Goal: Obtain resource: Obtain resource

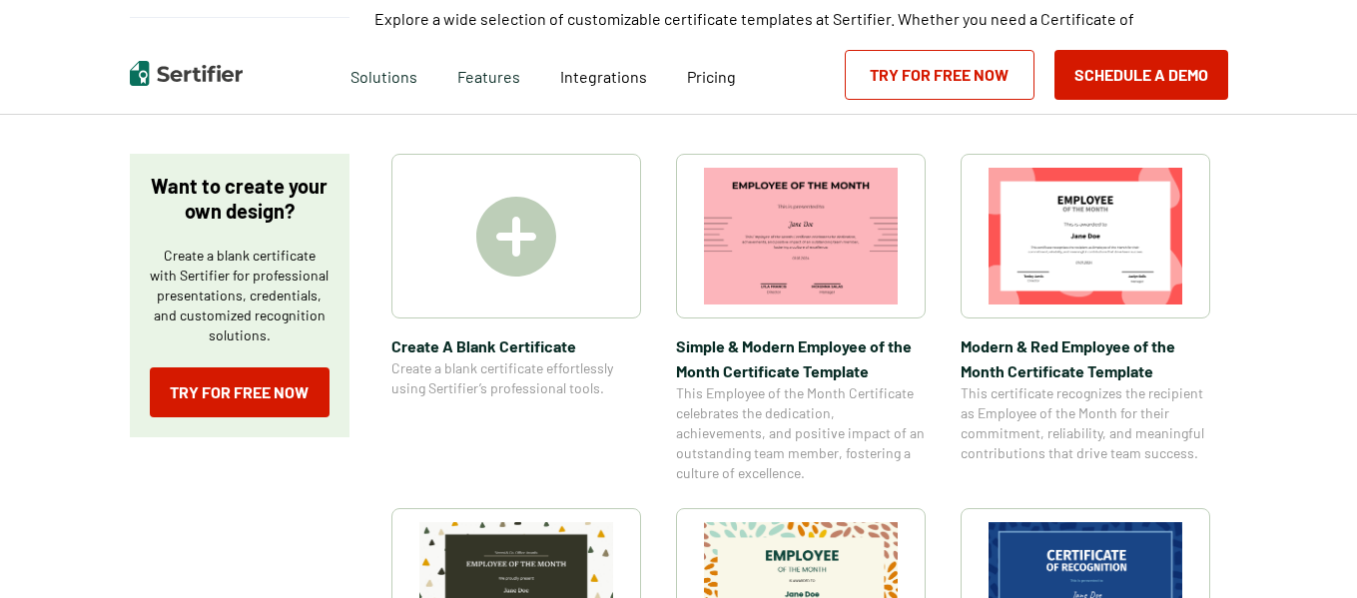
scroll to position [313, 0]
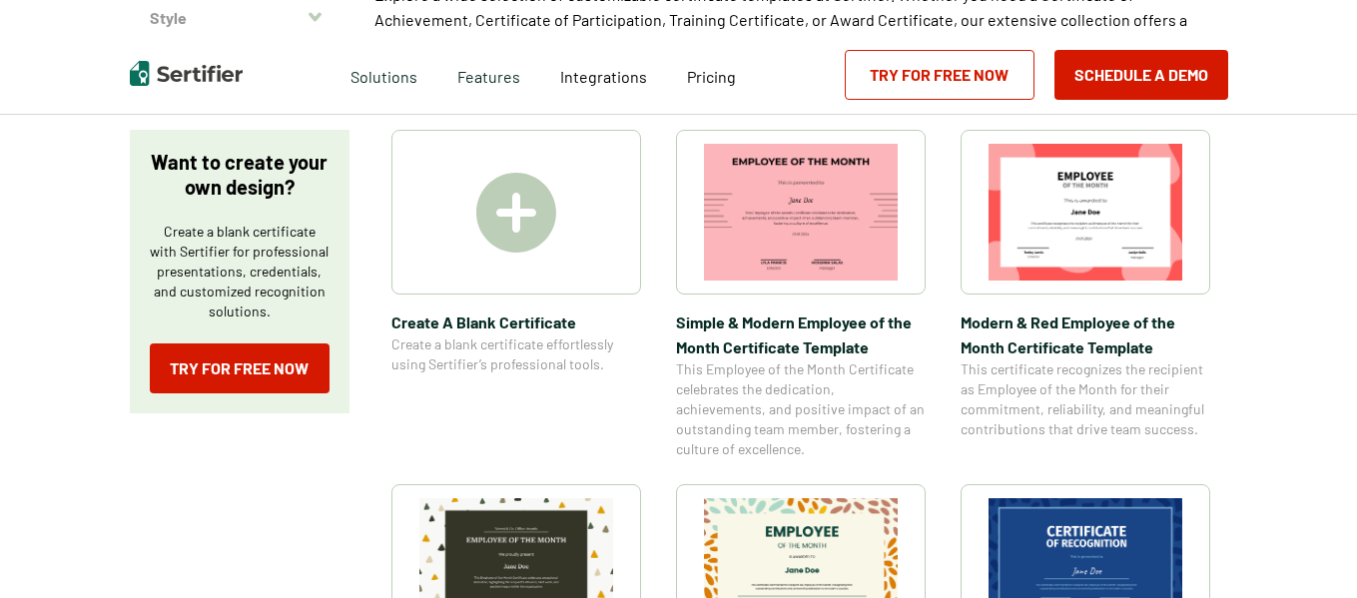
drag, startPoint x: 1357, startPoint y: 42, endPoint x: 1358, endPoint y: 29, distance: 13.0
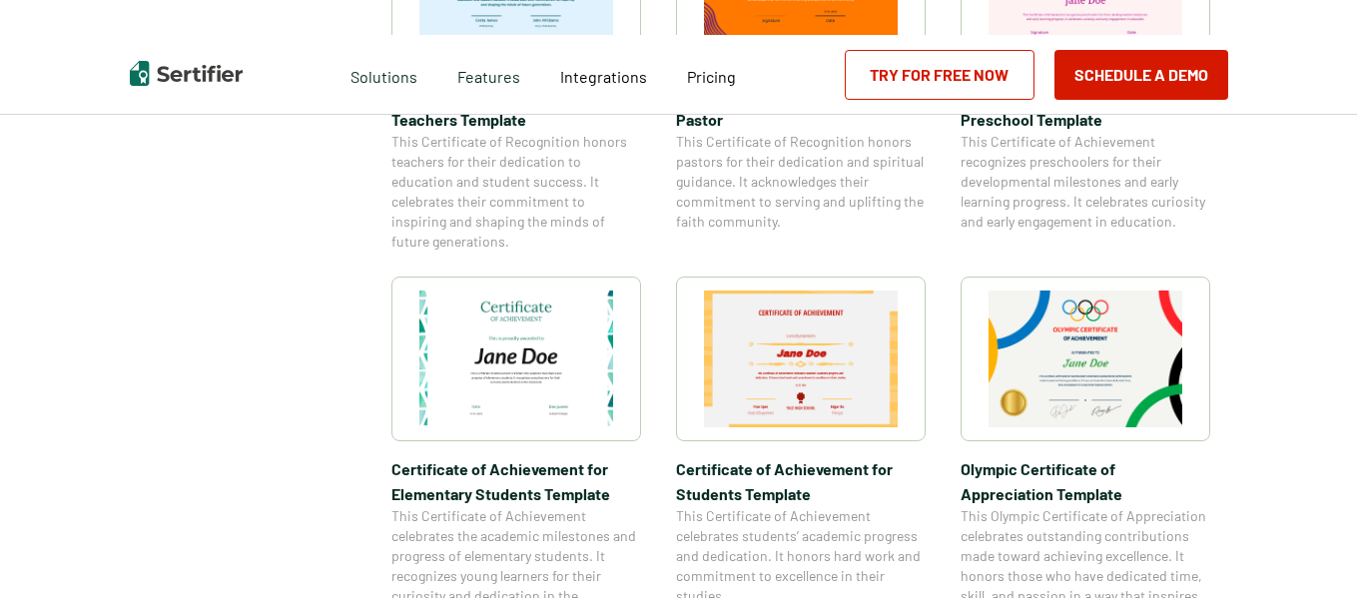
scroll to position [1257, 0]
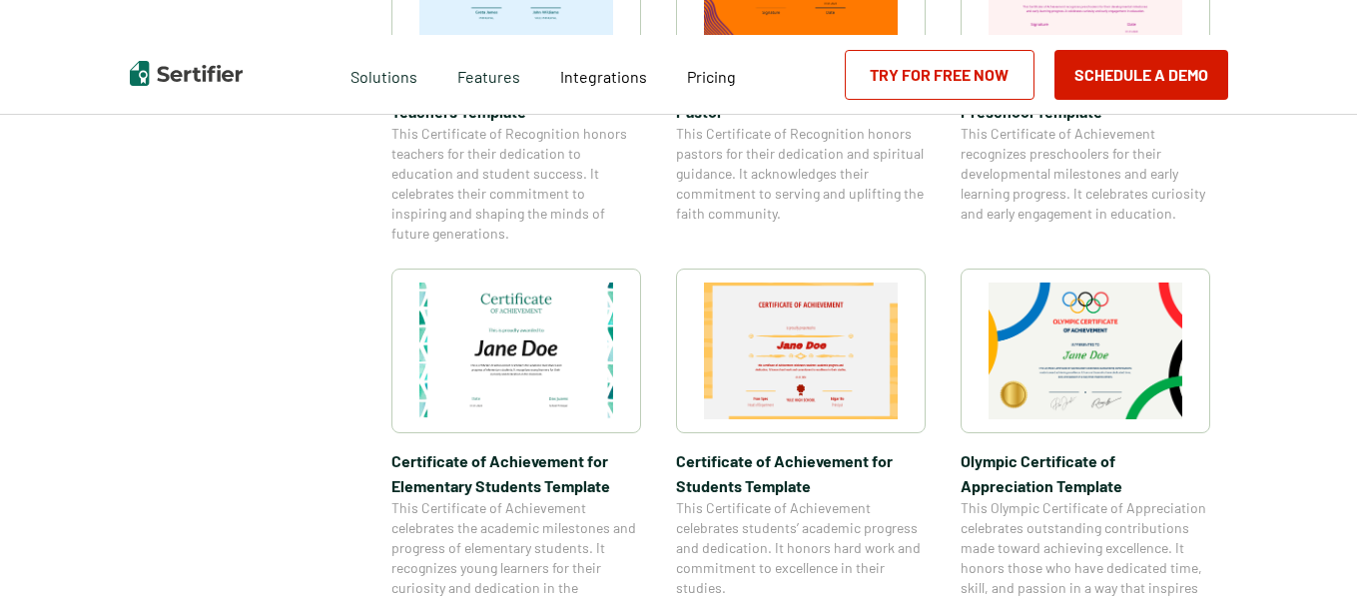
click at [836, 359] on img at bounding box center [801, 351] width 194 height 137
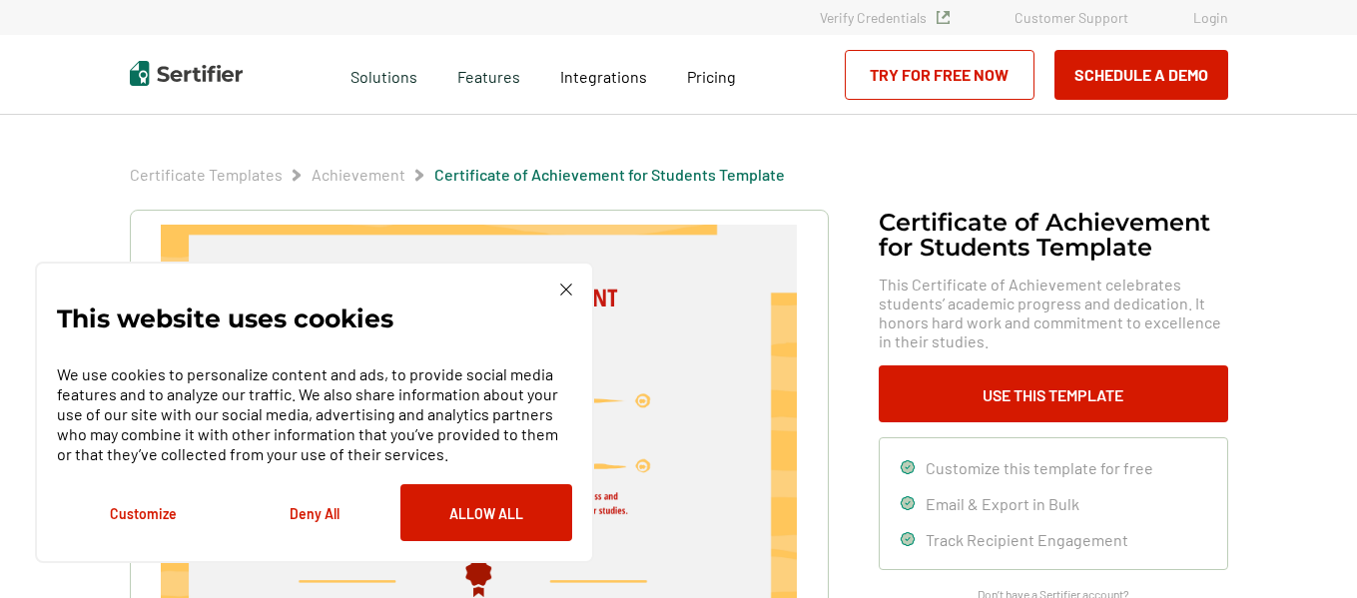
click at [304, 512] on button "Deny All" at bounding box center [315, 512] width 172 height 57
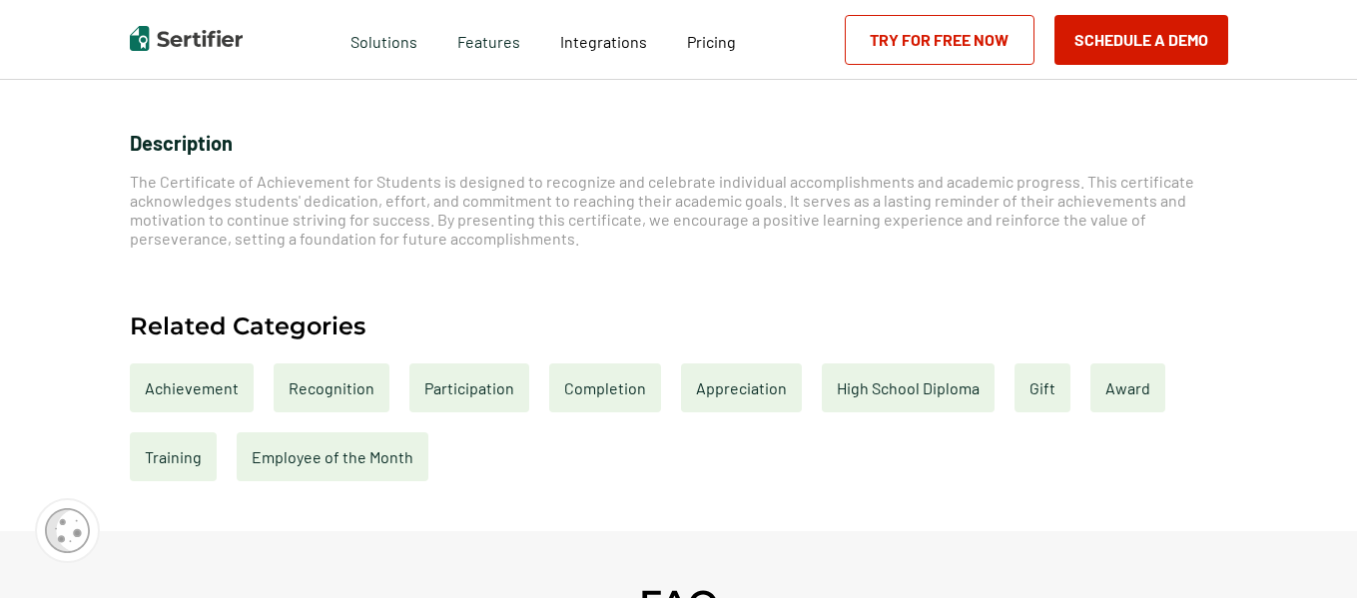
scroll to position [741, 0]
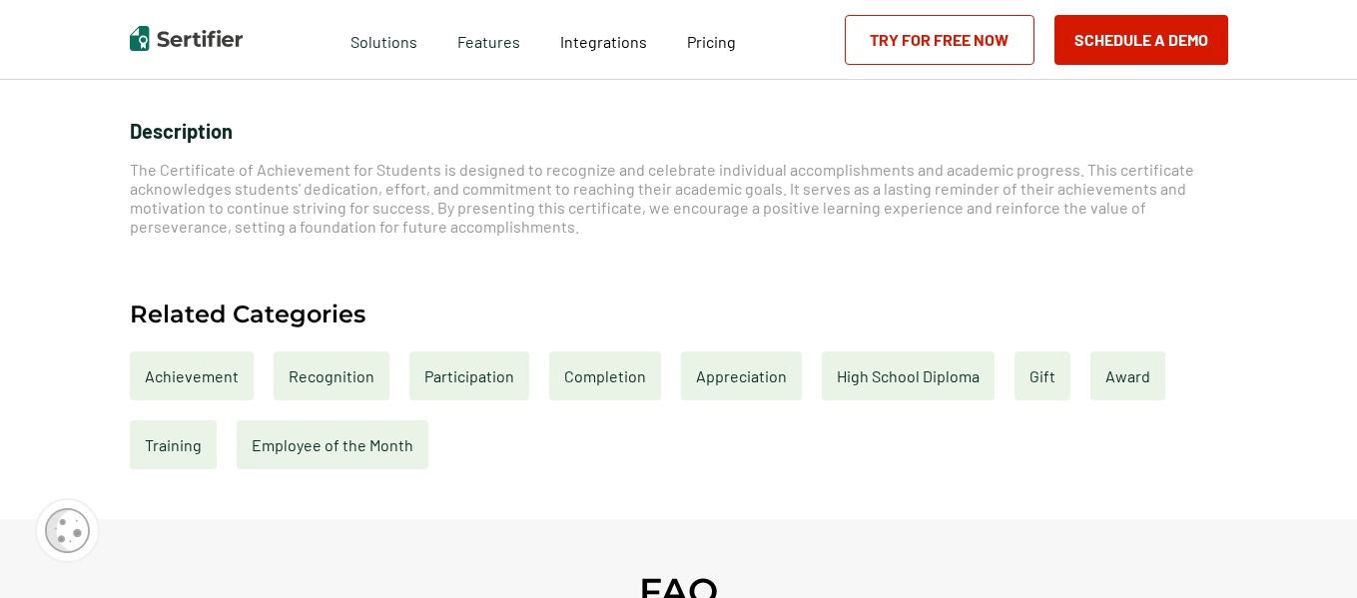
click at [617, 379] on div "Completion" at bounding box center [605, 376] width 112 height 49
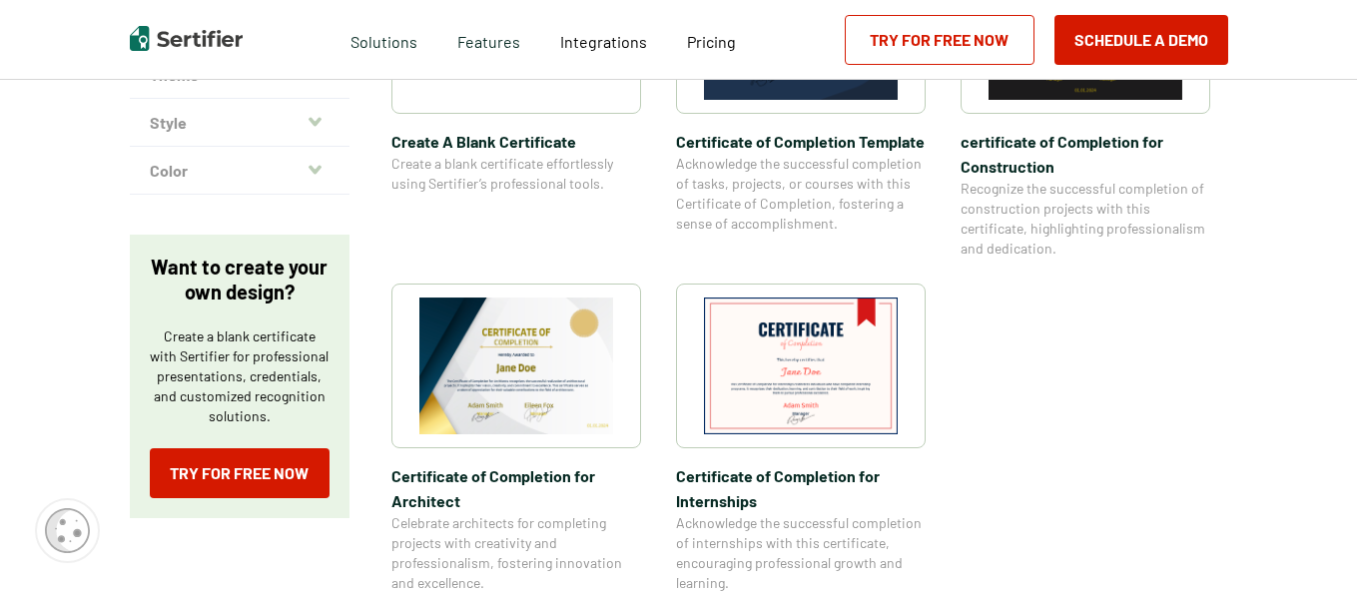
scroll to position [549, 0]
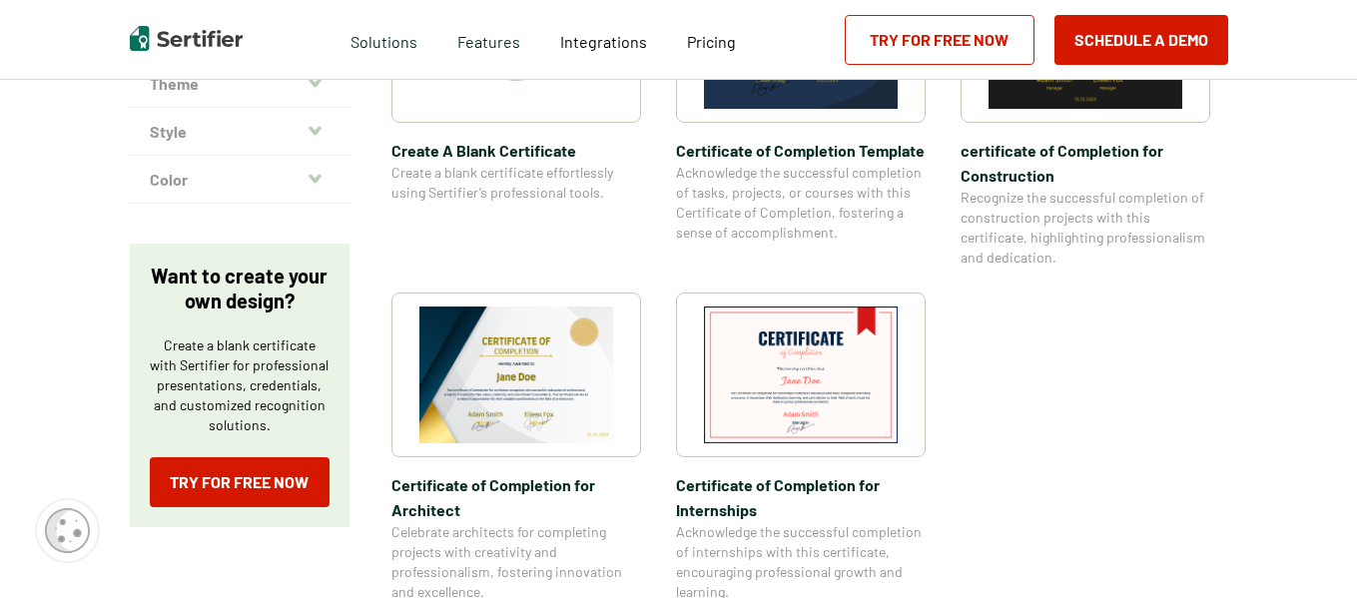
click at [525, 358] on img at bounding box center [516, 375] width 194 height 137
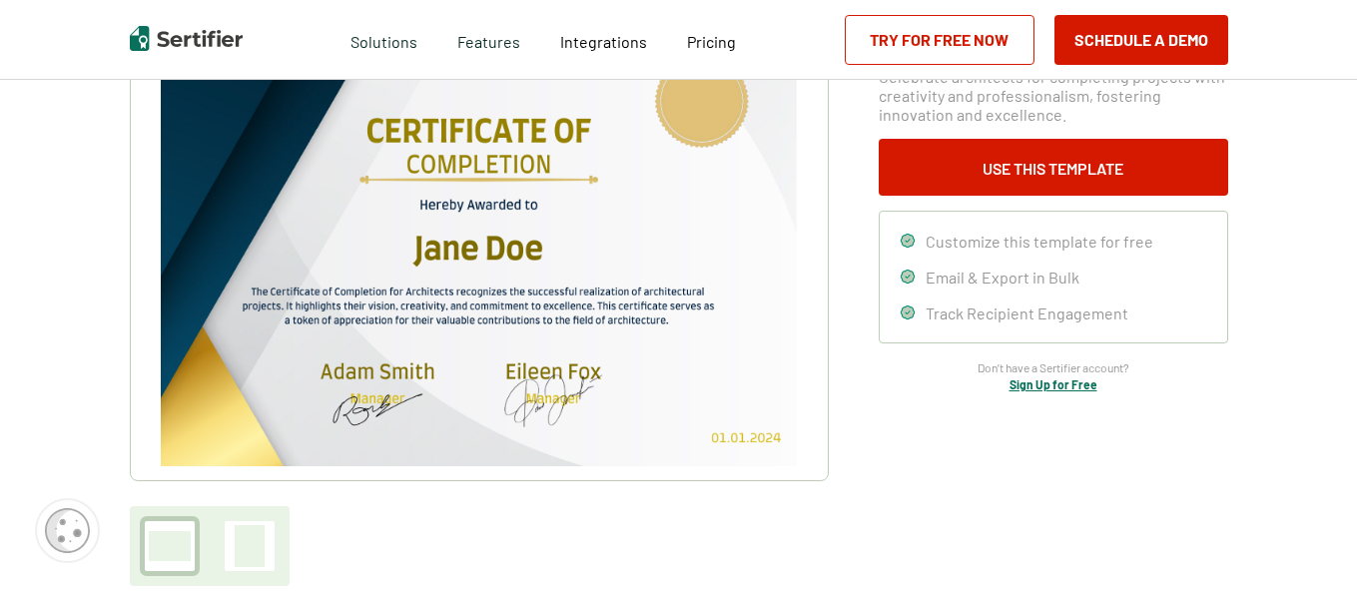
scroll to position [195, 0]
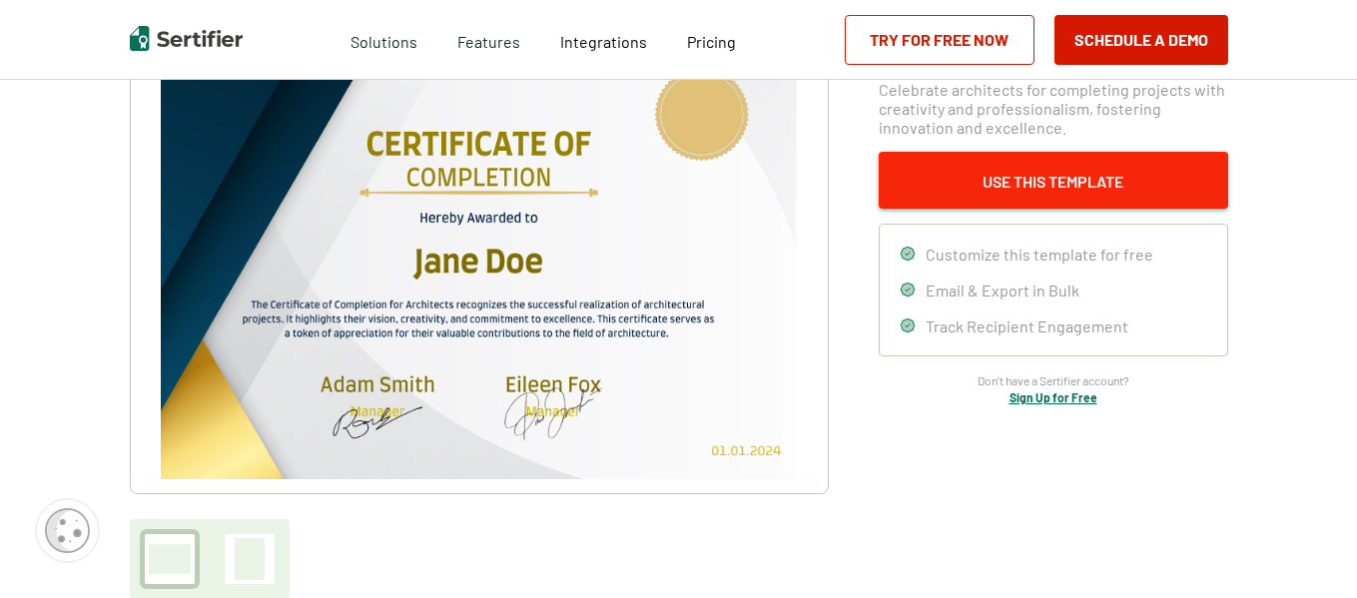
click at [1103, 189] on button "Use This Template" at bounding box center [1054, 180] width 350 height 57
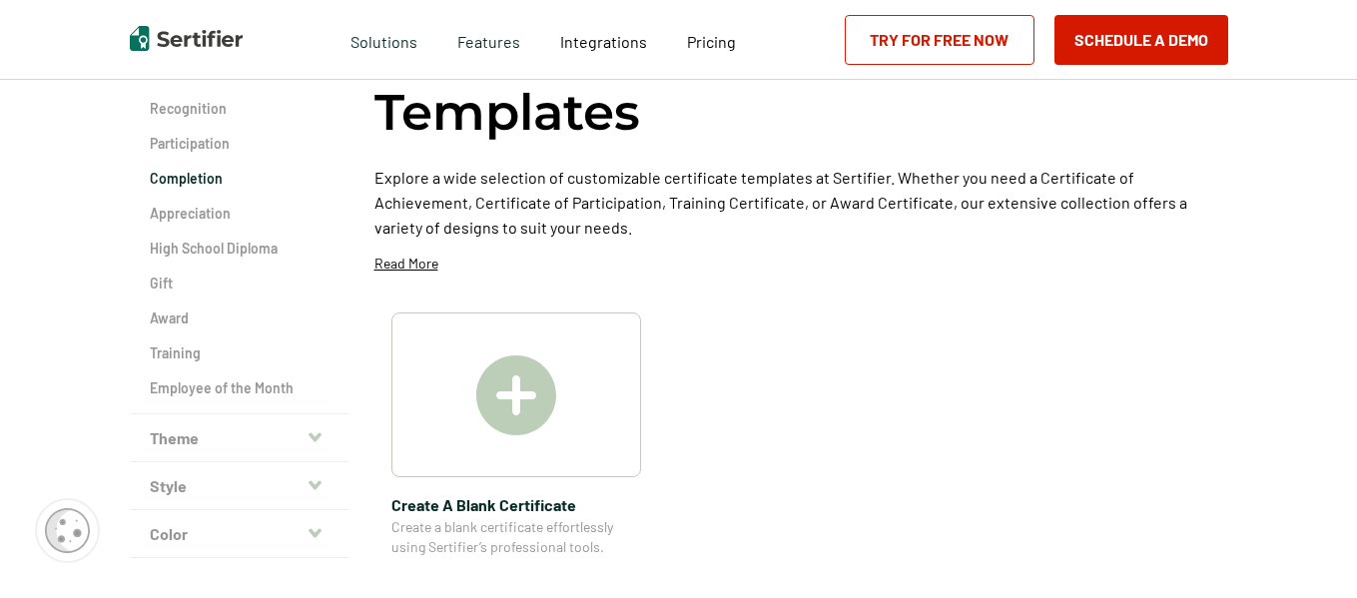
scroll to position [549, 0]
